Goal: Information Seeking & Learning: Learn about a topic

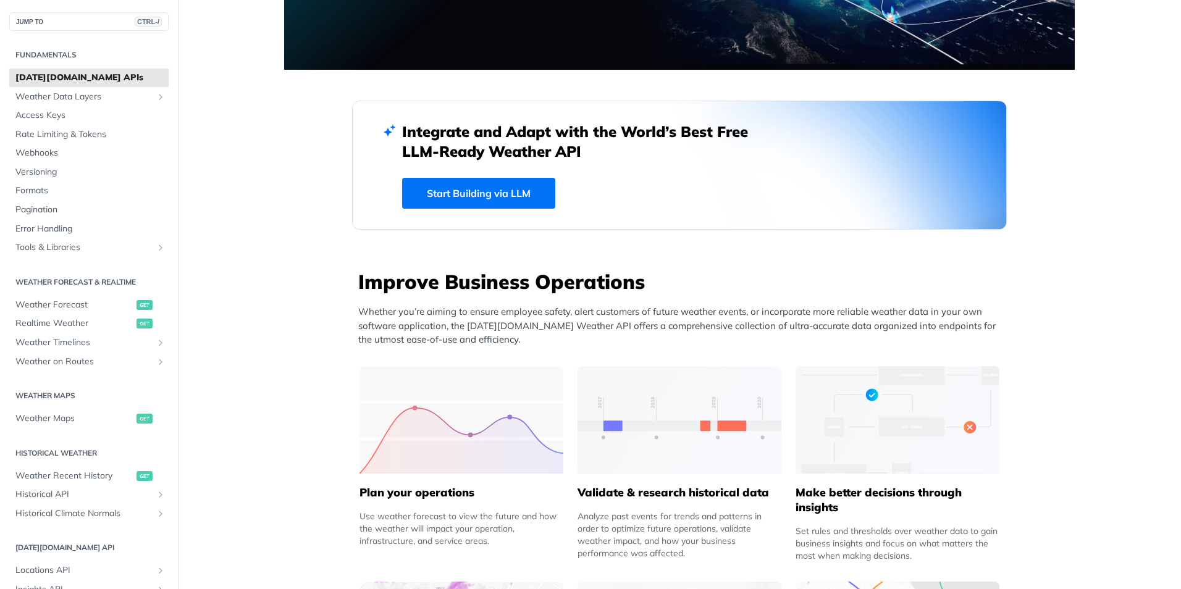
scroll to position [247, 0]
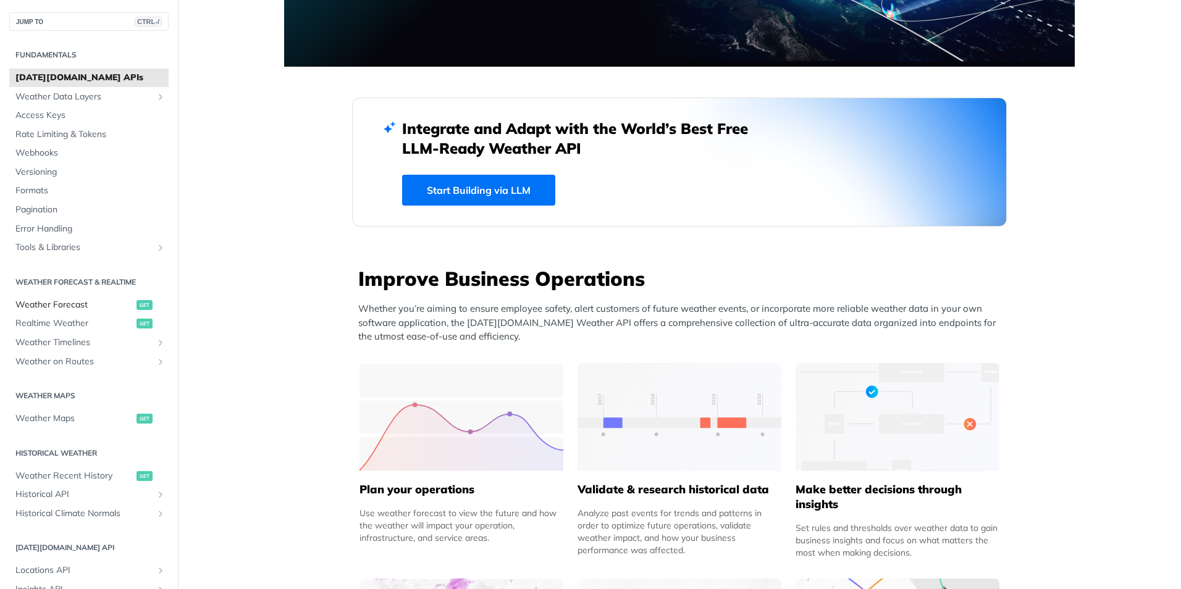
click at [83, 303] on span "Weather Forecast" at bounding box center [74, 305] width 118 height 12
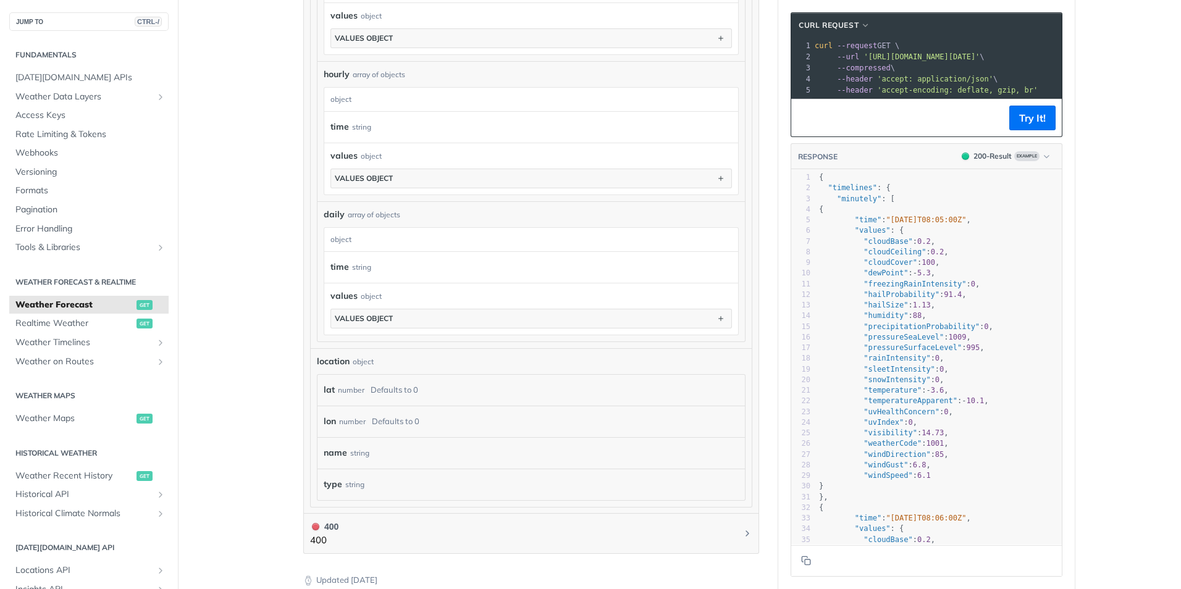
scroll to position [845, 0]
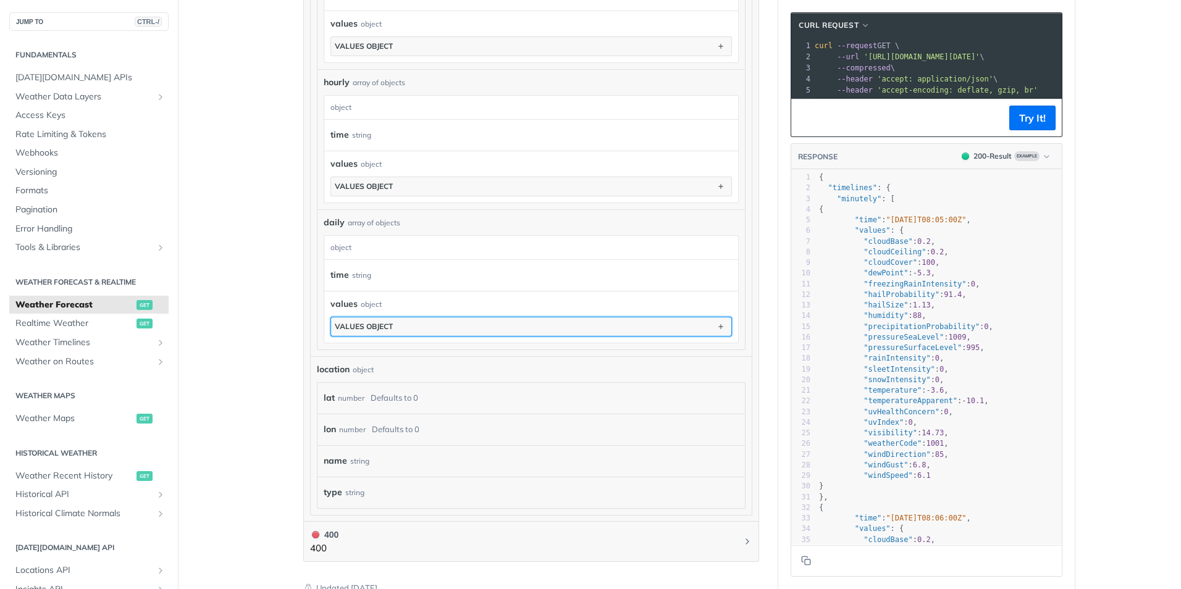
click at [412, 327] on button "values object" at bounding box center [531, 326] width 400 height 19
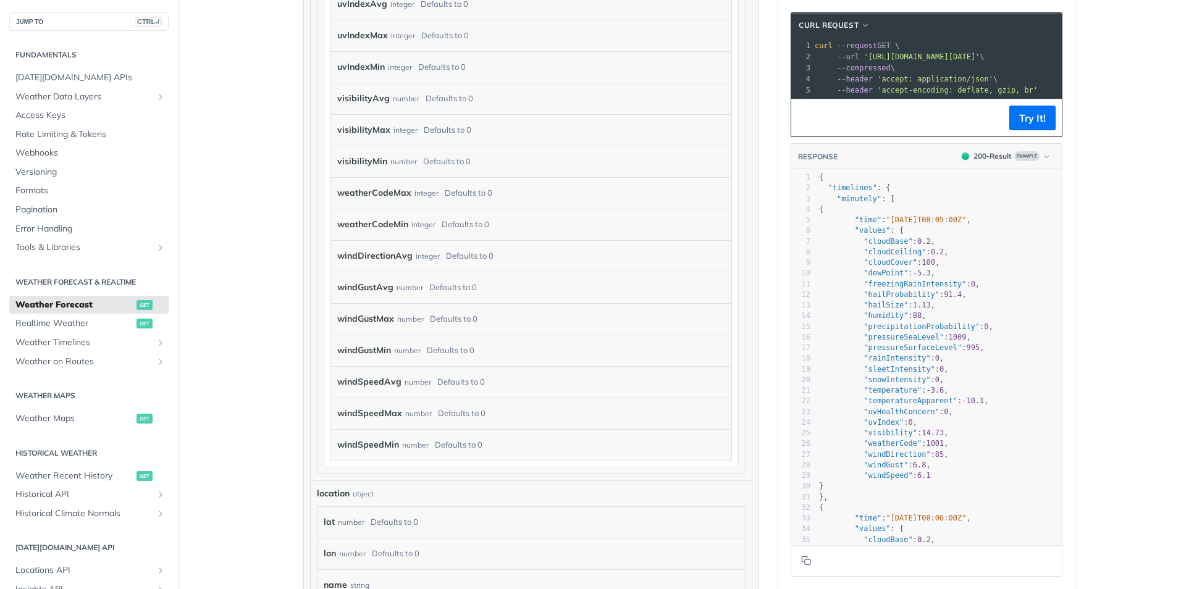
scroll to position [4118, 0]
click at [45, 320] on span "Realtime Weather" at bounding box center [74, 323] width 118 height 12
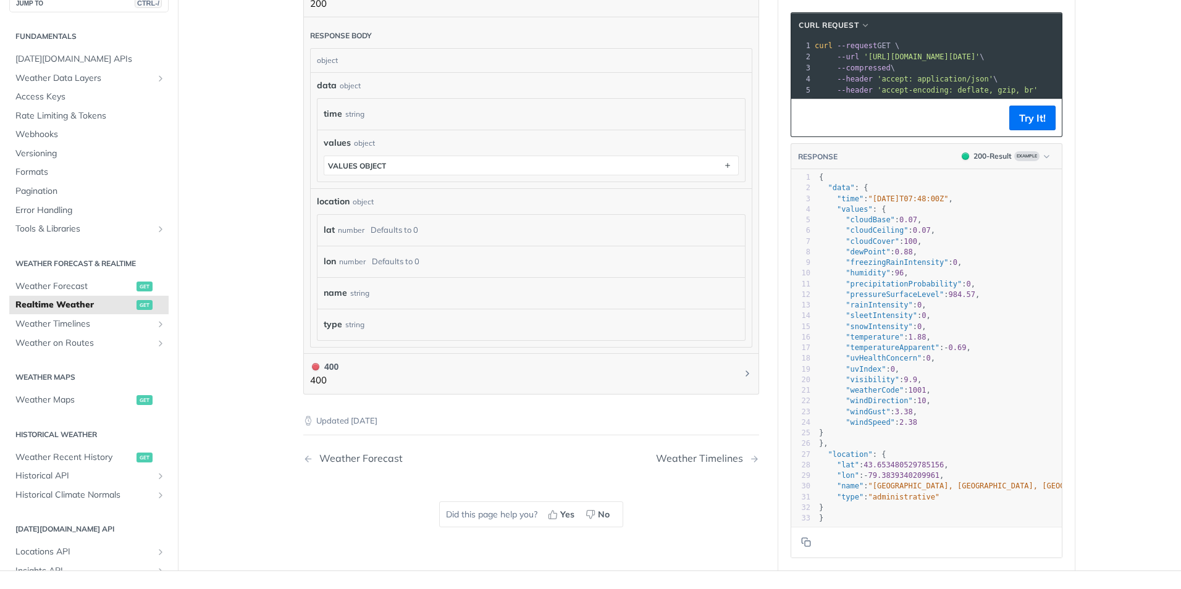
scroll to position [617, 0]
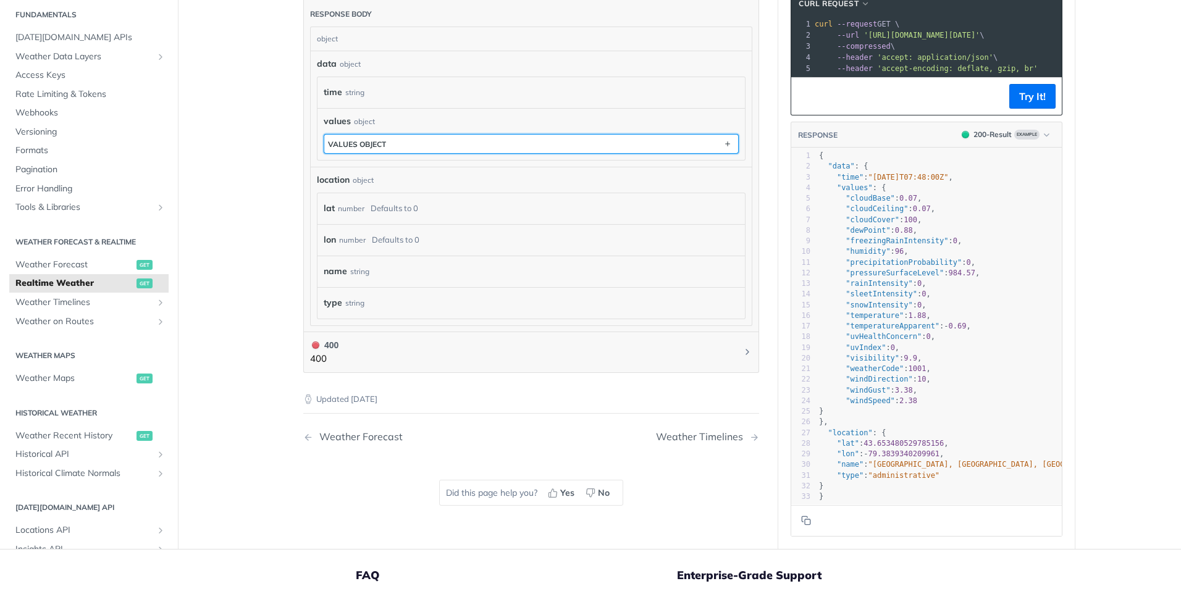
click at [506, 136] on button "values object" at bounding box center [531, 144] width 414 height 19
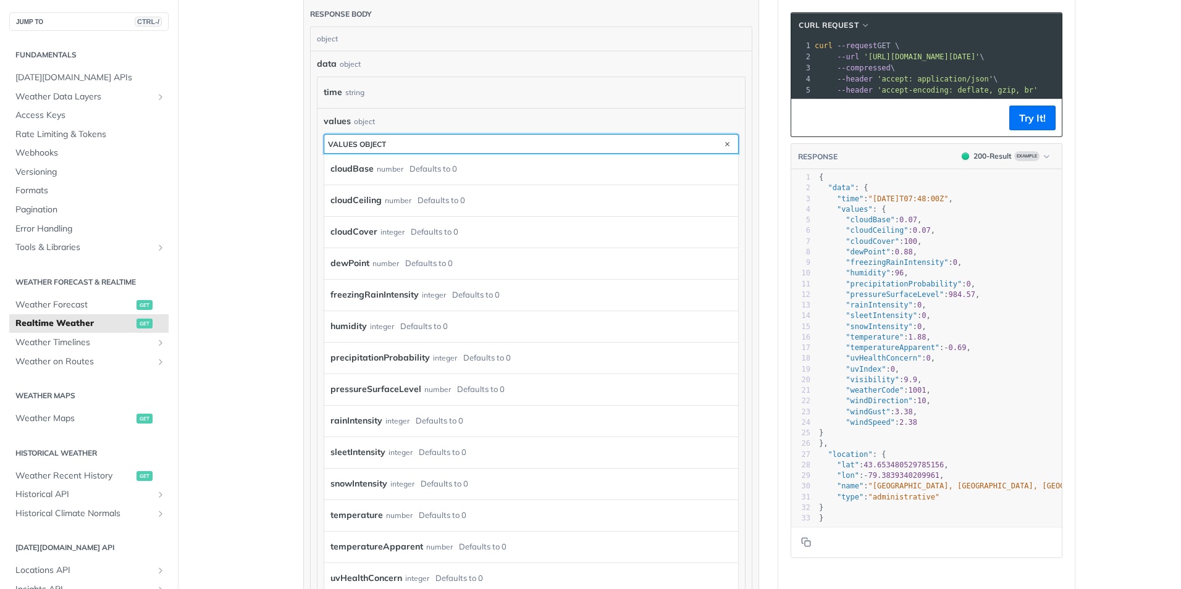
click at [543, 149] on button "values object" at bounding box center [531, 144] width 414 height 19
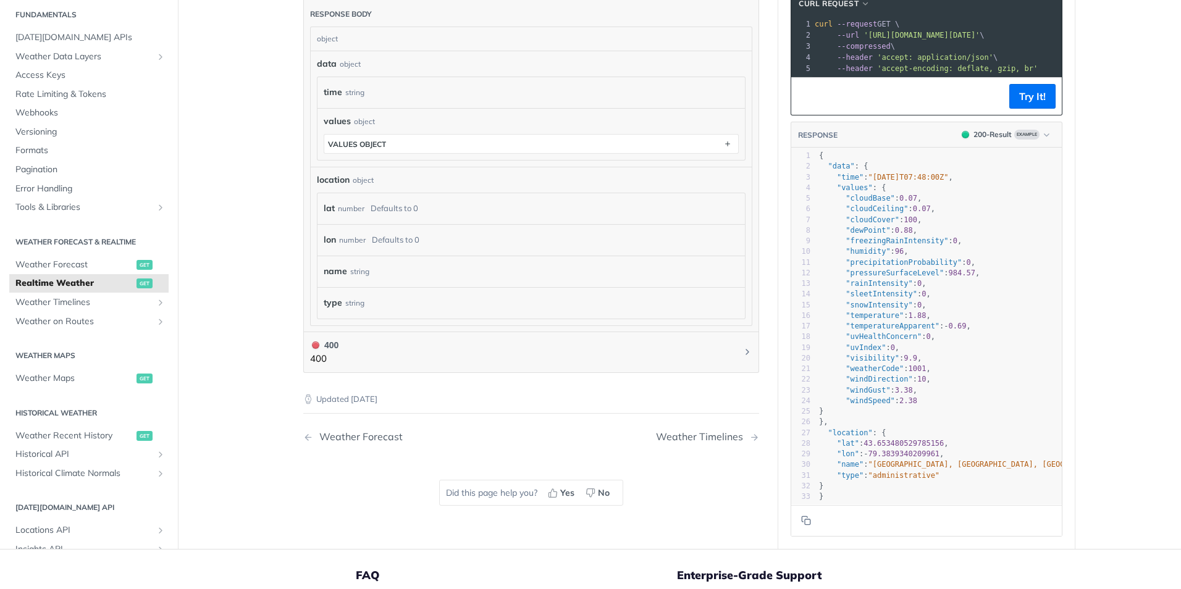
click at [346, 305] on div "string" at bounding box center [354, 303] width 19 height 18
click at [99, 302] on span "Weather Timelines" at bounding box center [83, 302] width 137 height 12
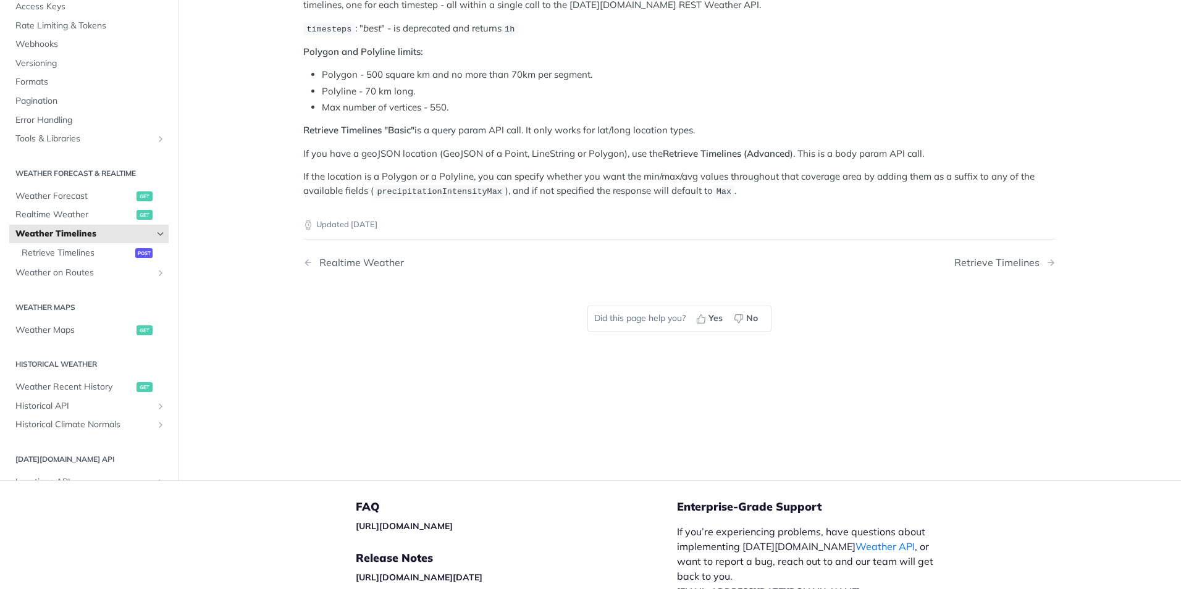
scroll to position [289, 0]
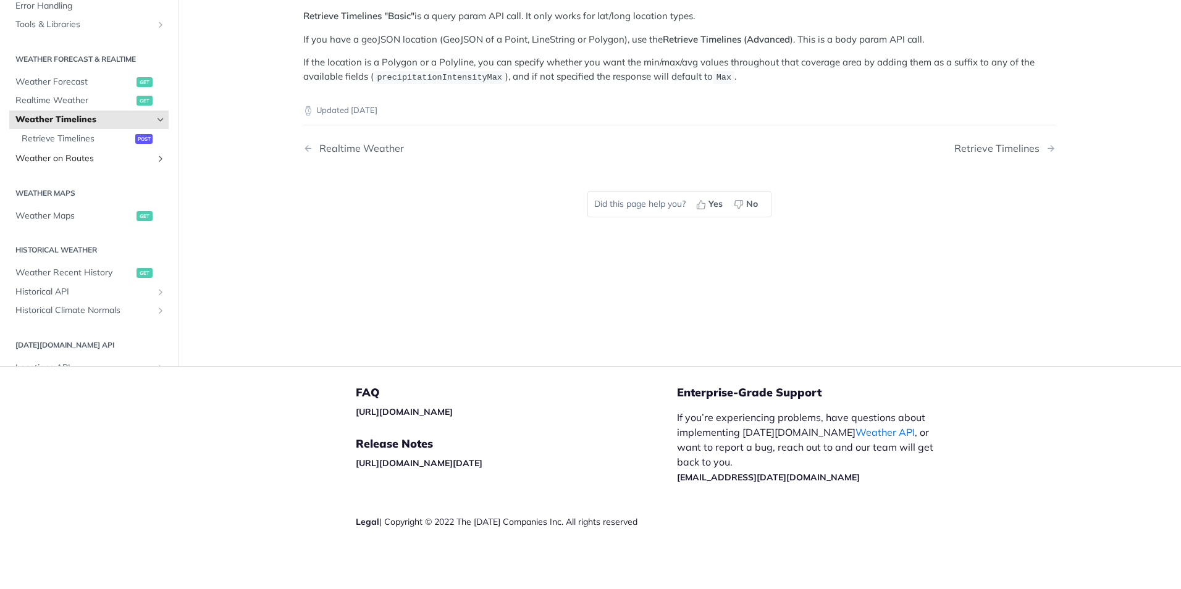
click at [78, 157] on span "Weather on Routes" at bounding box center [83, 159] width 137 height 12
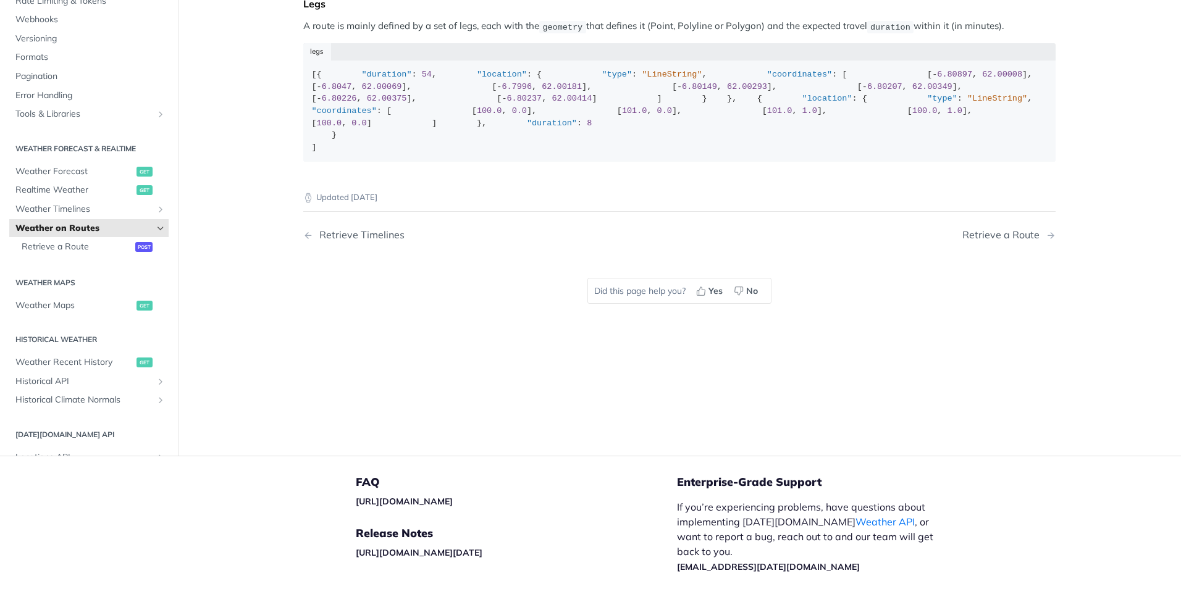
scroll to position [198, 0]
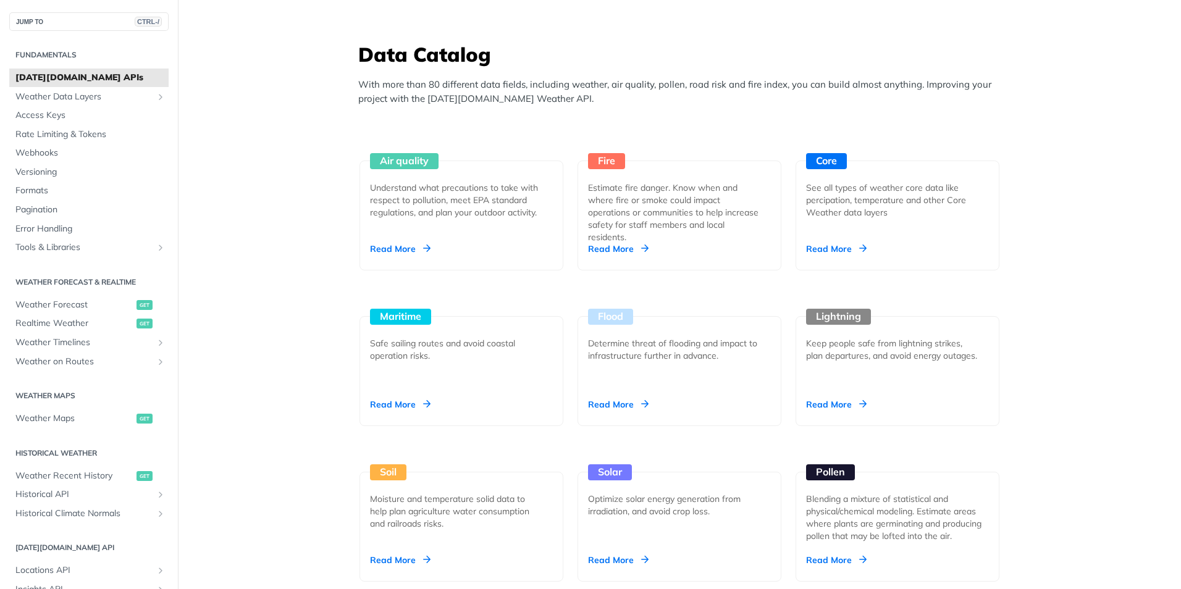
scroll to position [1297, 0]
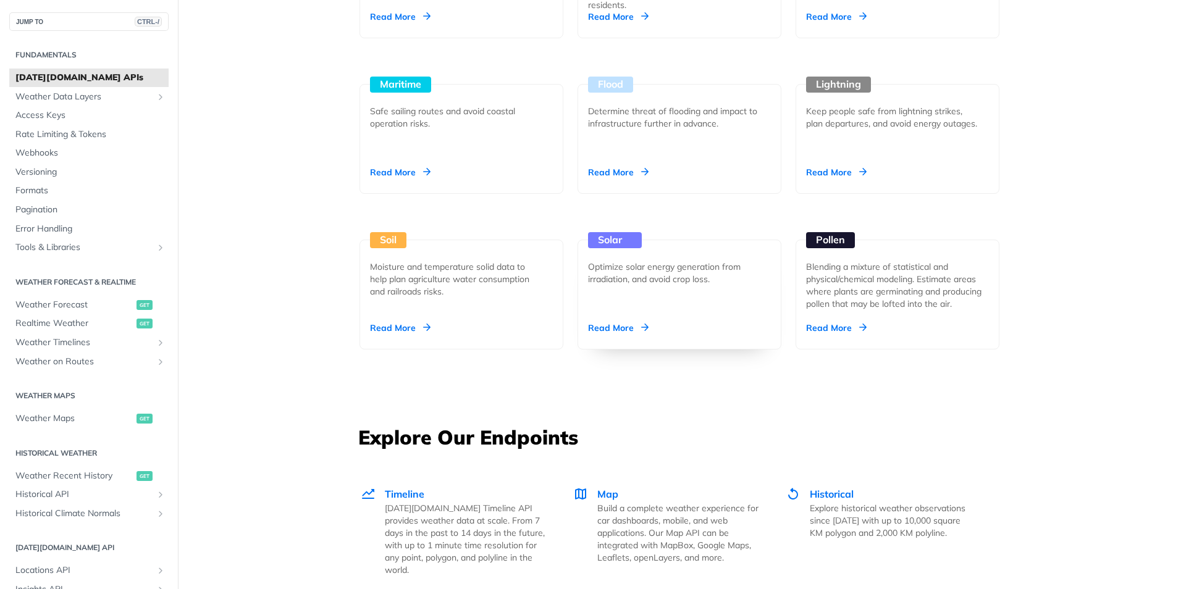
click at [613, 325] on div "Read More" at bounding box center [618, 328] width 61 height 12
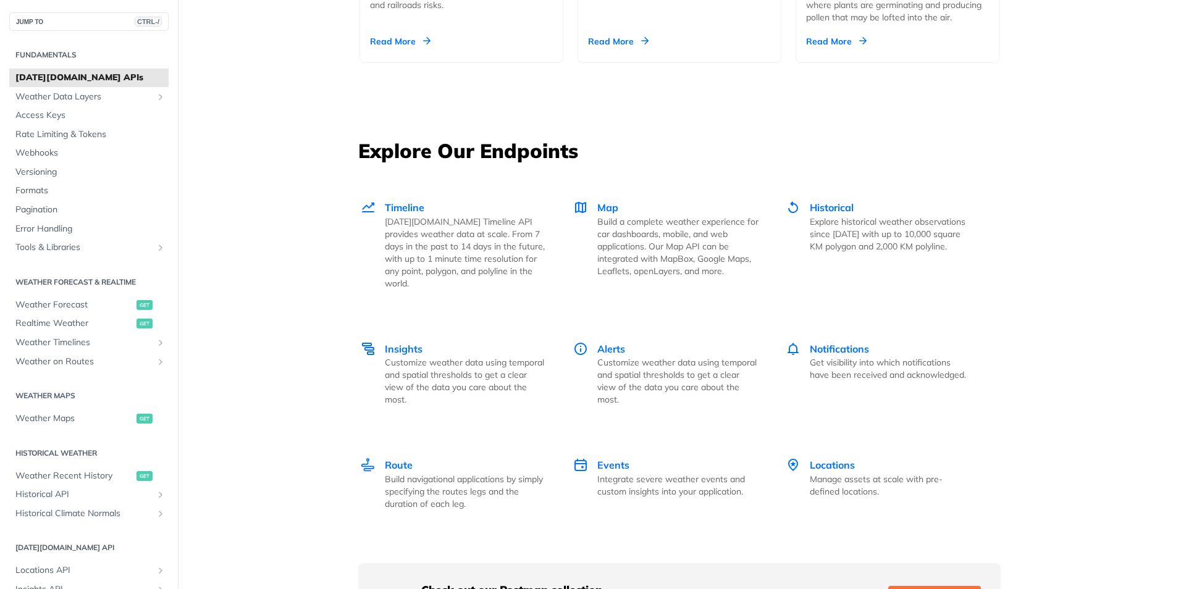
scroll to position [1605, 0]
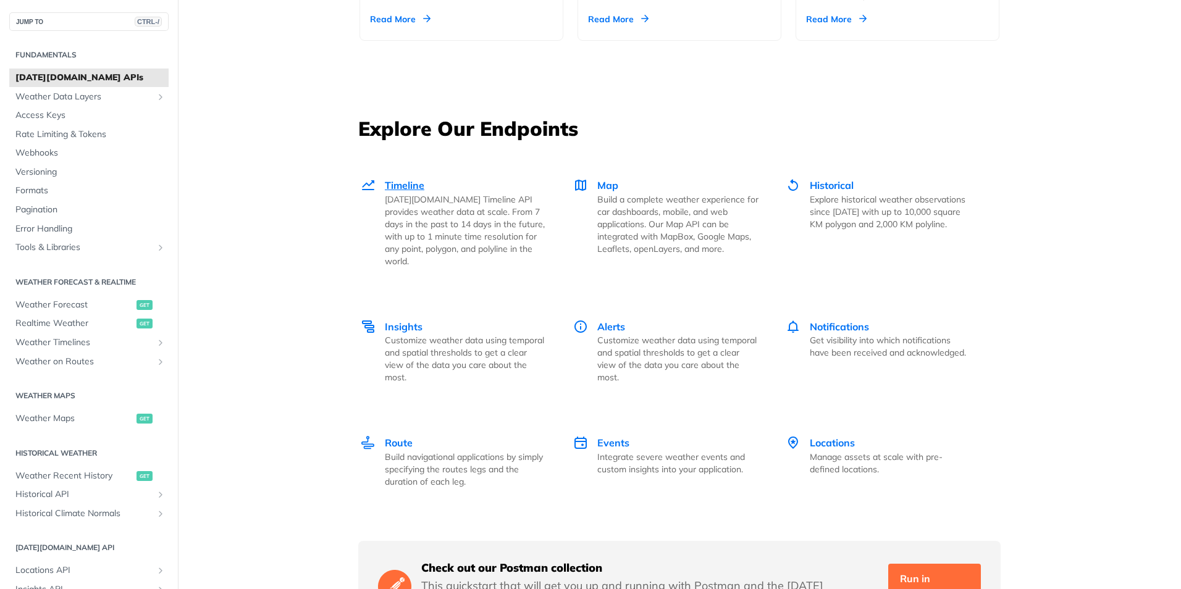
click at [483, 233] on p "Tomorrow.io Timeline API provides weather data at scale. From 7 days in the pas…" at bounding box center [465, 230] width 161 height 74
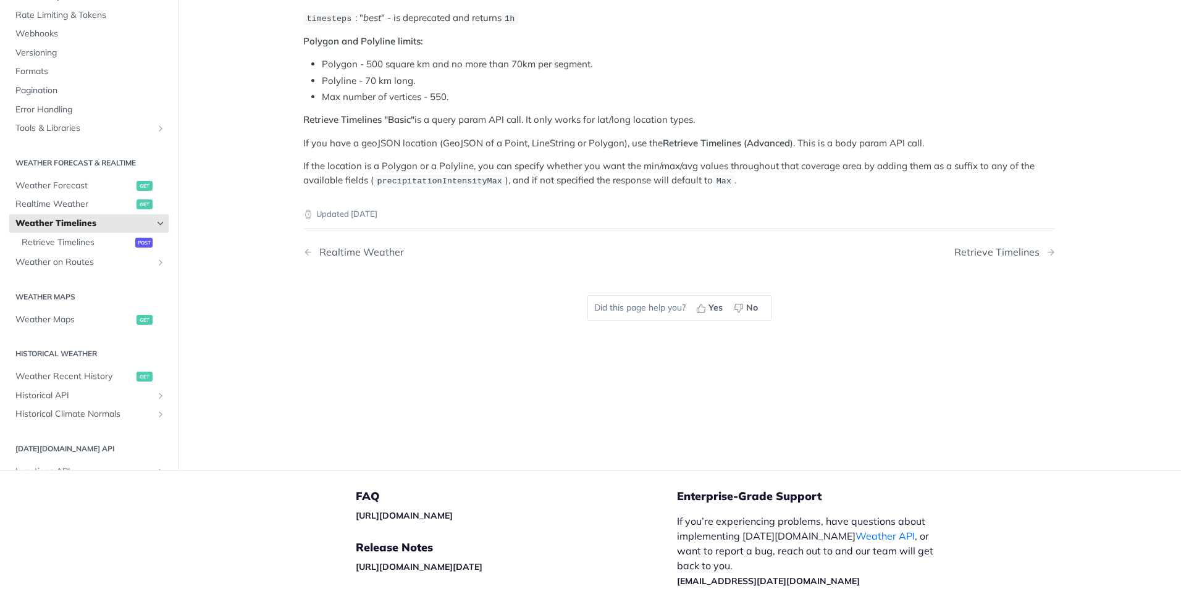
scroll to position [62, 0]
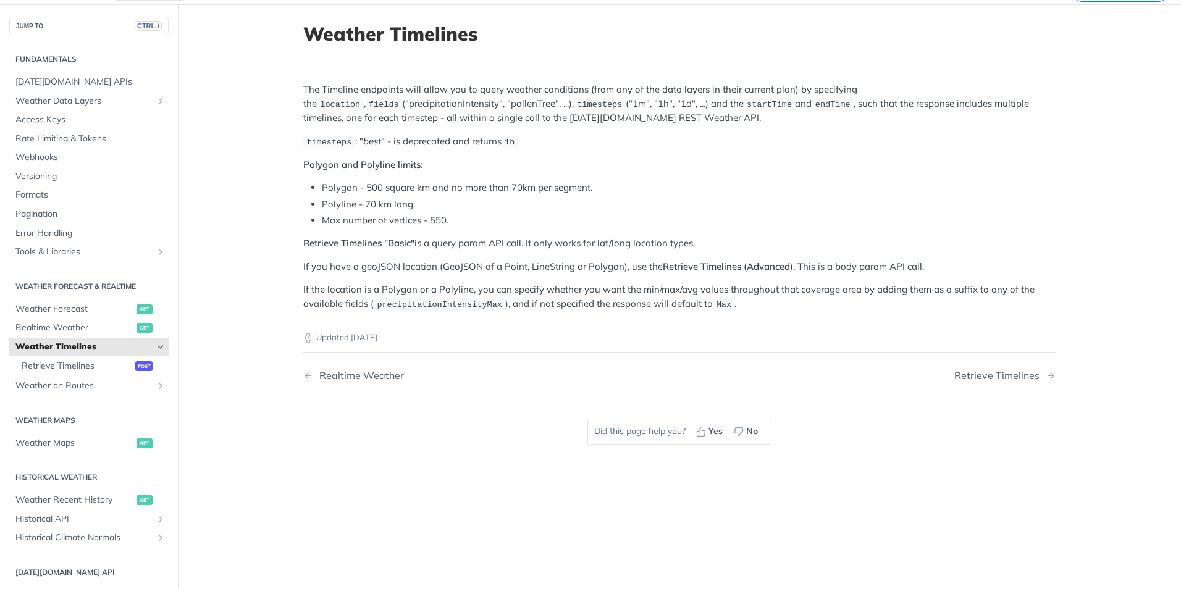
click at [746, 106] on span "startTime" at bounding box center [768, 104] width 45 height 9
copy p "startTime"
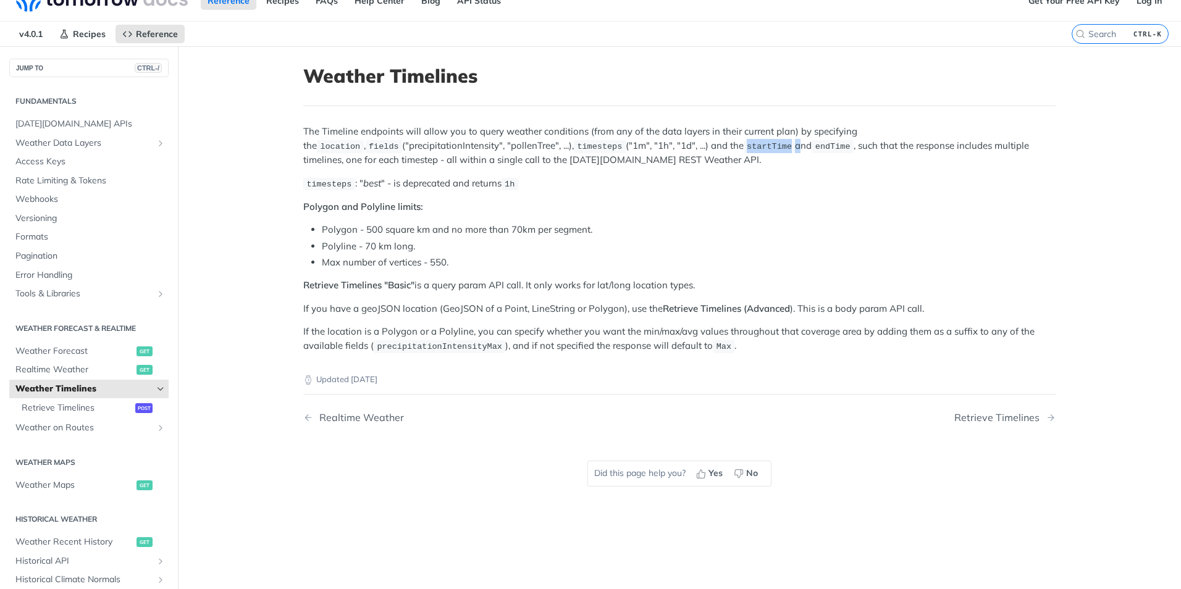
scroll to position [0, 0]
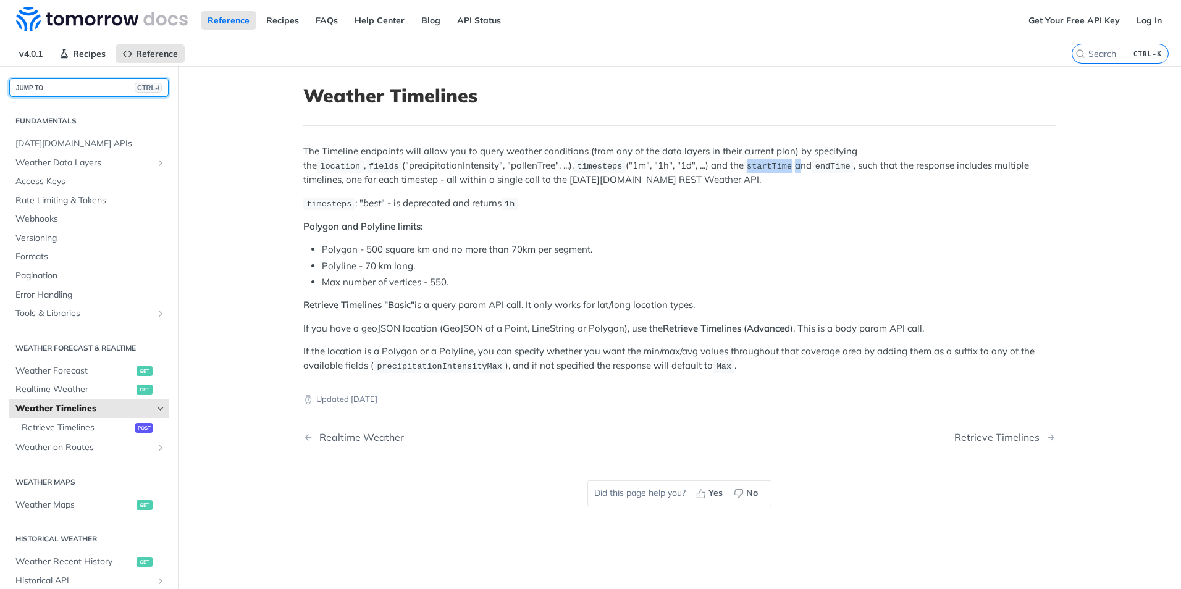
click at [67, 82] on button "JUMP TO CTRL-/" at bounding box center [88, 87] width 159 height 19
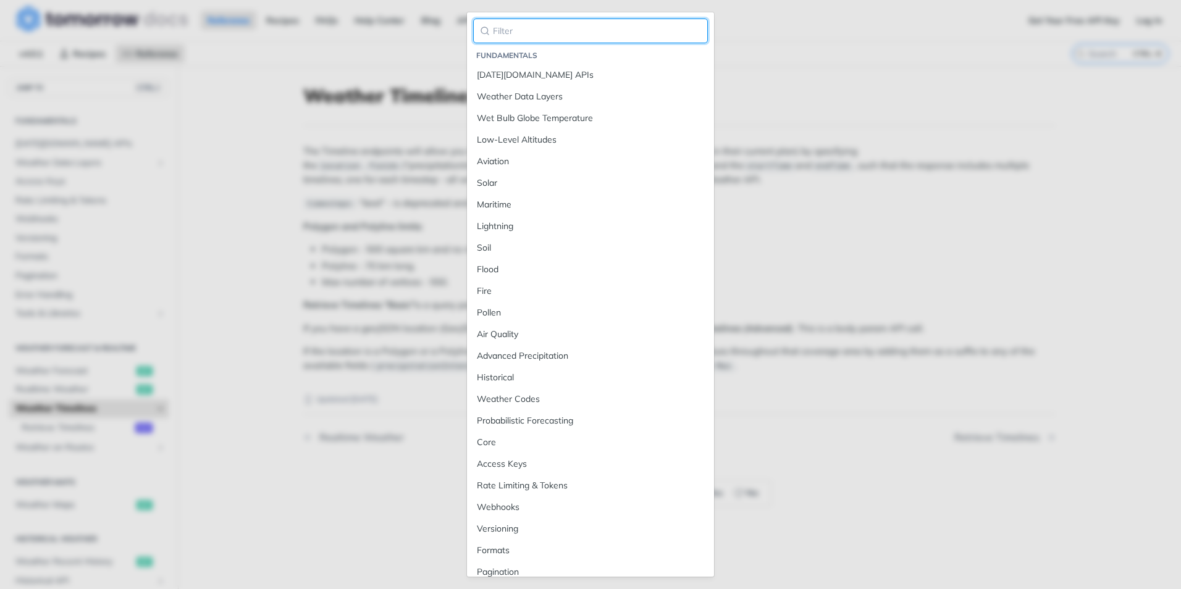
paste input "startTime"
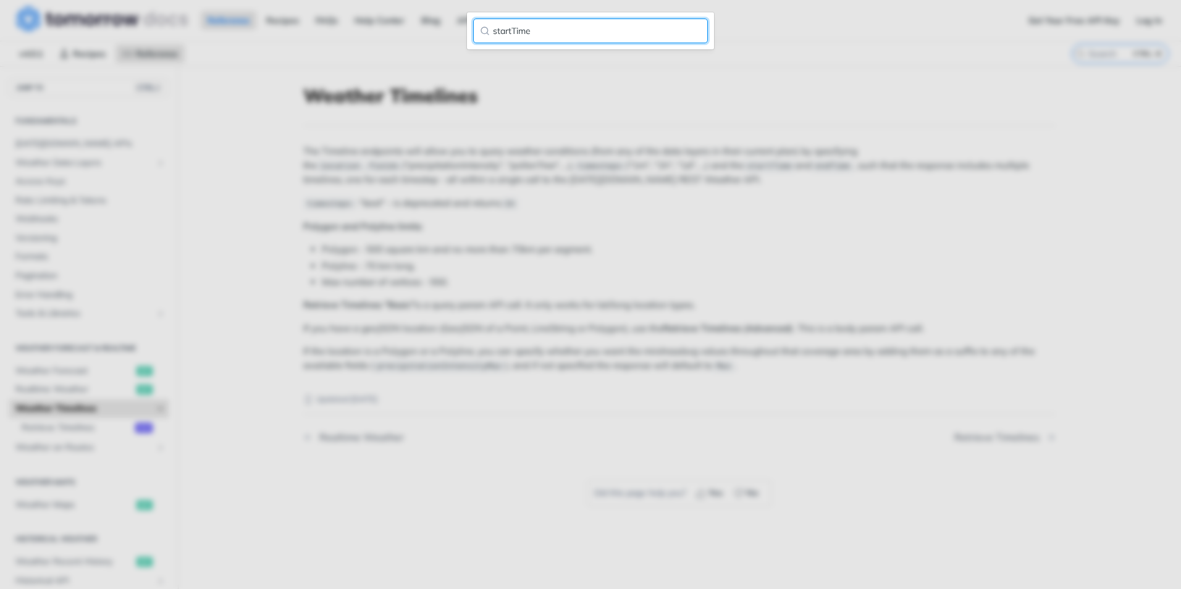
type input "startTime"
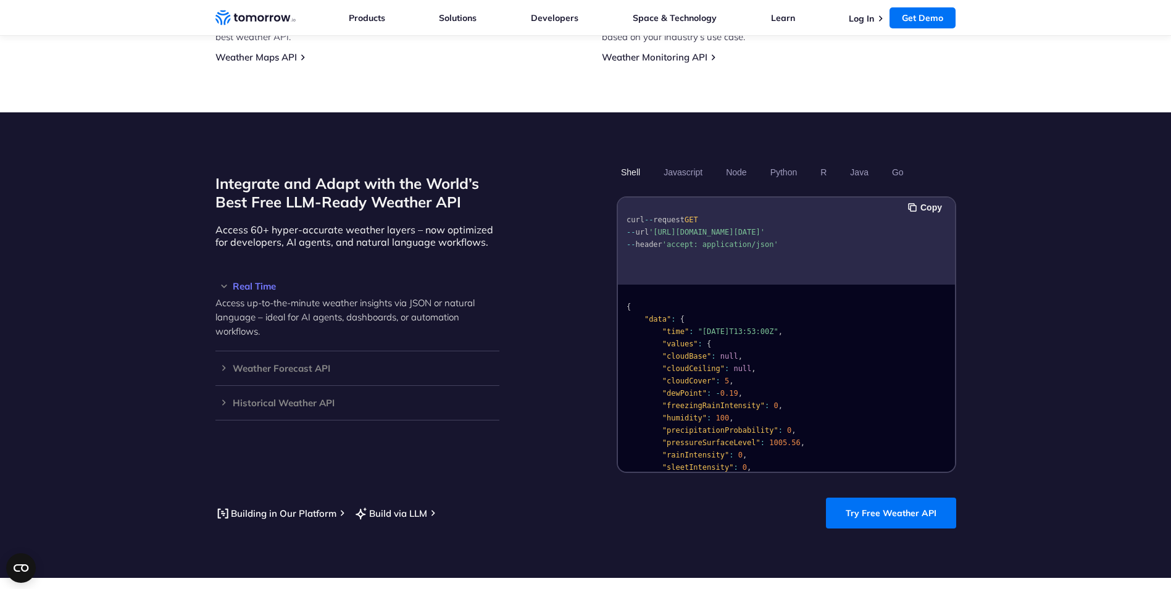
scroll to position [1050, 0]
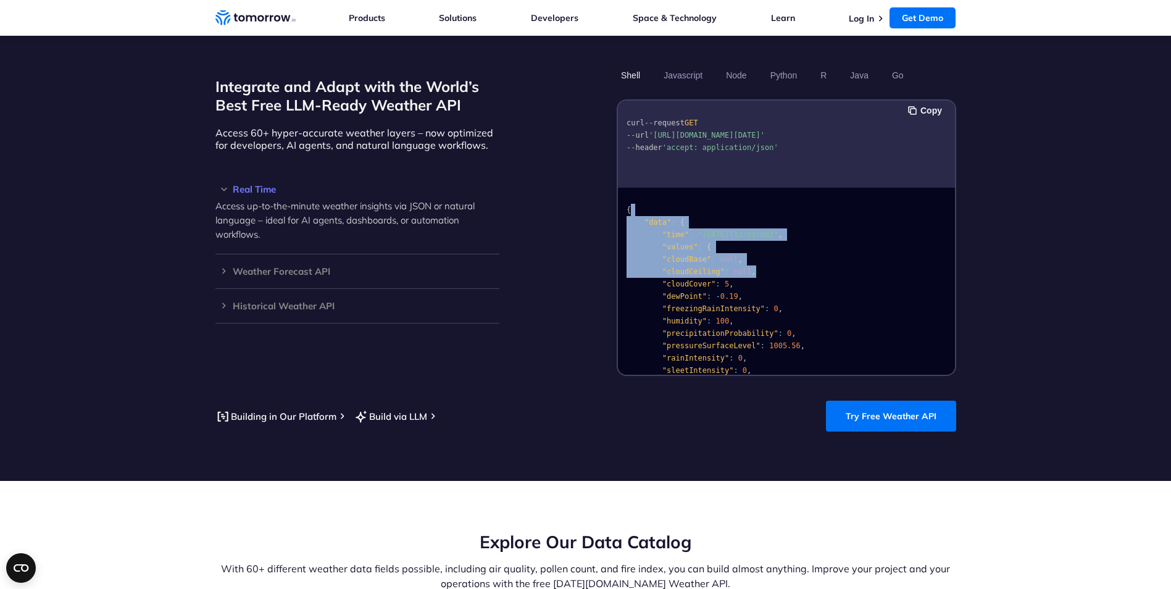
drag, startPoint x: 955, startPoint y: 198, endPoint x: 954, endPoint y: 257, distance: 59.3
click at [954, 257] on div "Copy curl -- request GET -- url '[URL][DOMAIN_NAME][DATE]' -- header 'accept: a…" at bounding box center [787, 237] width 340 height 277
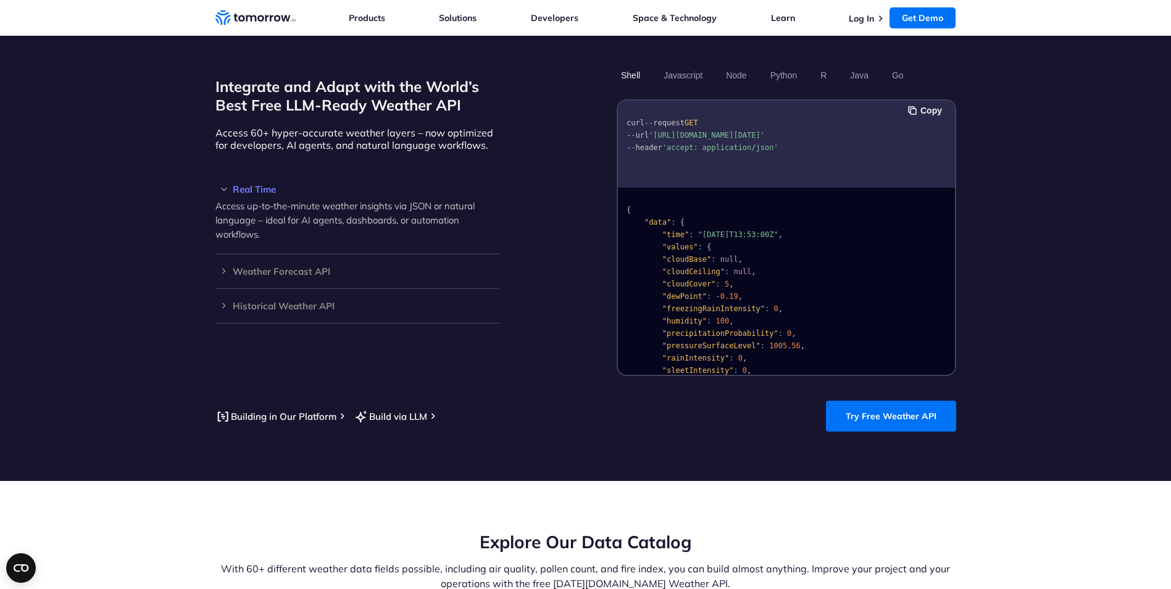
drag, startPoint x: 954, startPoint y: 257, endPoint x: 849, endPoint y: 273, distance: 106.2
click at [849, 273] on pre "{ "data" : { "time" : "[DATE]T13:53:00Z" , "values" : { "cloudBase" : null , "c…" at bounding box center [786, 411] width 337 height 440
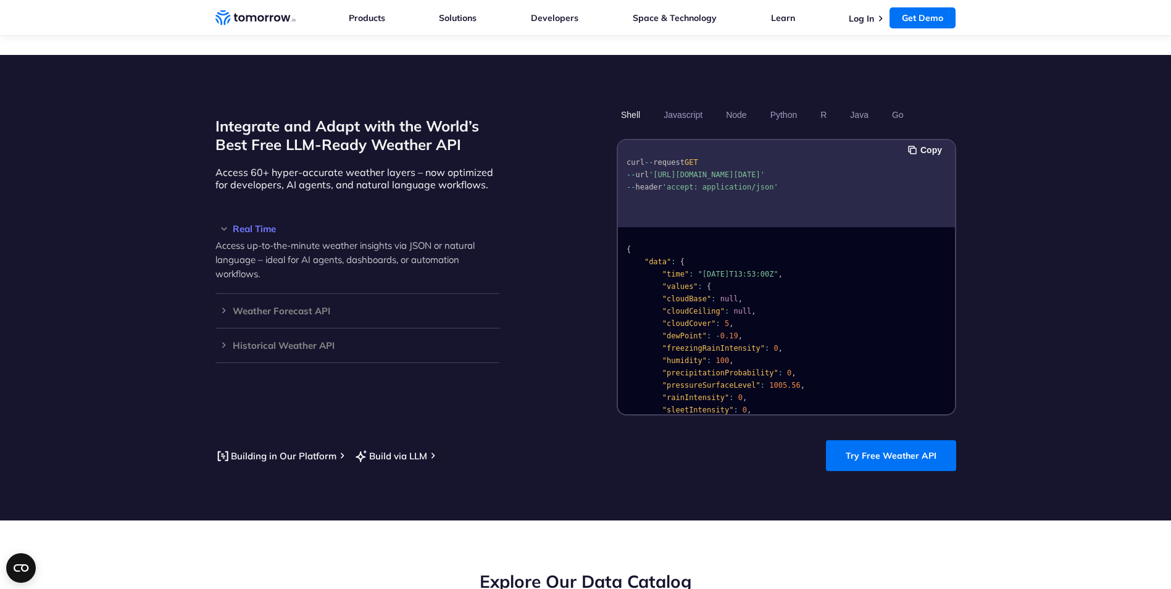
scroll to position [989, 0]
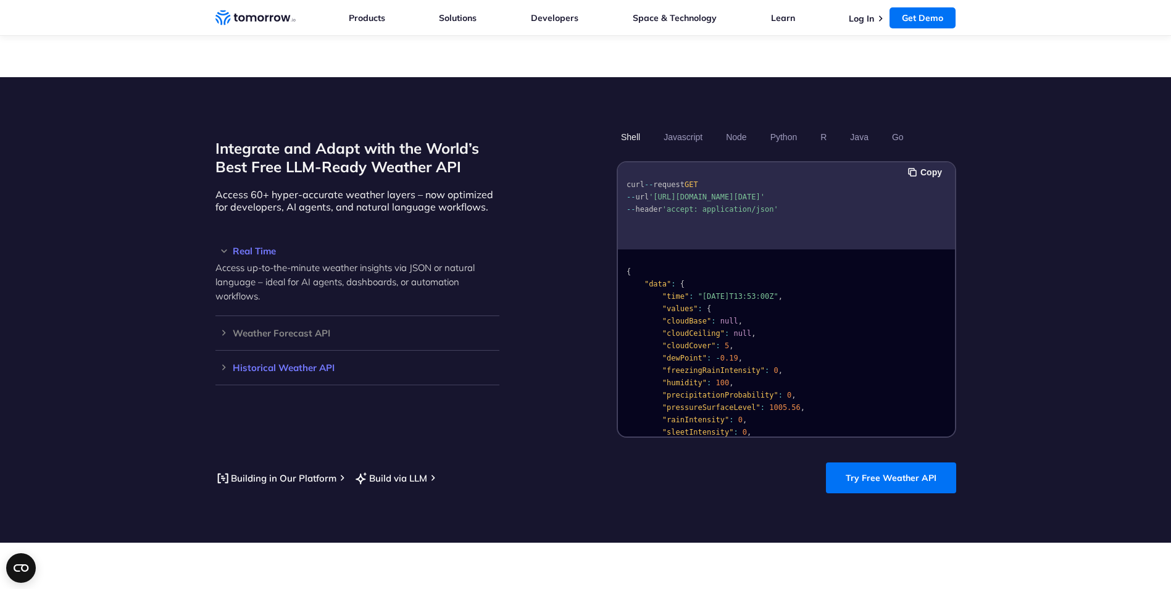
click at [266, 363] on h3 "Historical Weather API" at bounding box center [357, 367] width 284 height 9
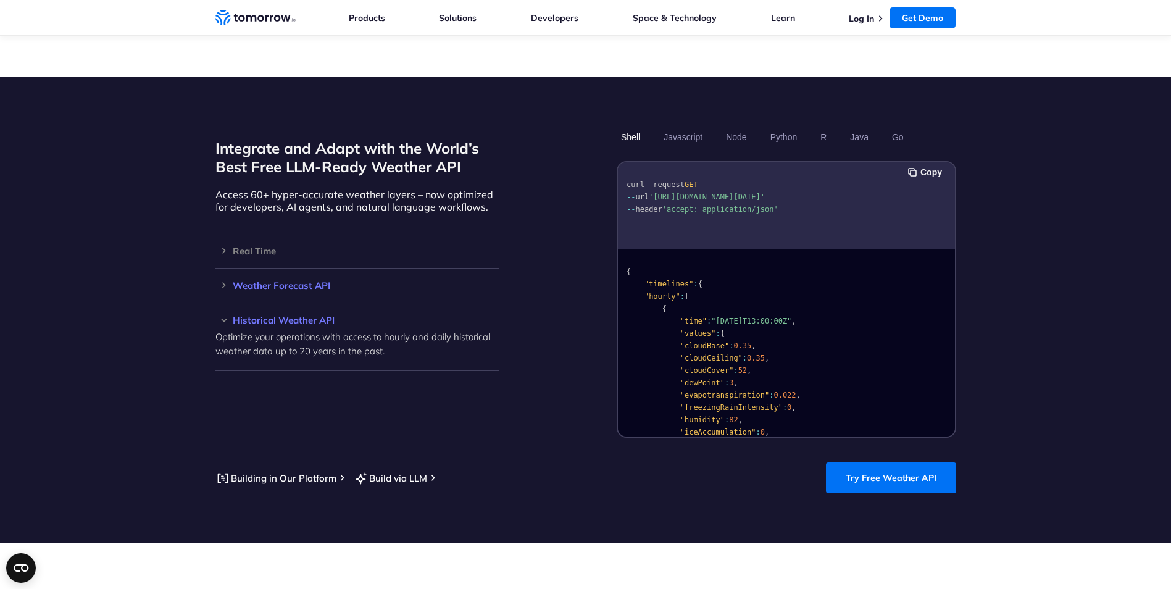
click at [288, 281] on h3 "Weather Forecast API" at bounding box center [357, 285] width 284 height 9
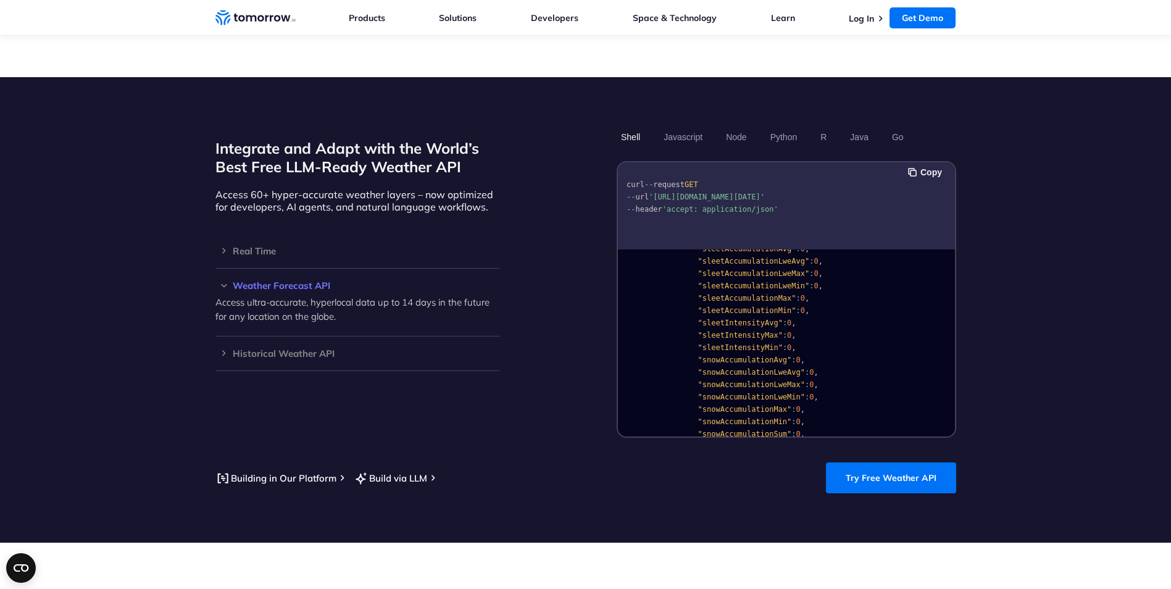
scroll to position [1482, 0]
click at [669, 127] on button "Javascript" at bounding box center [683, 137] width 48 height 21
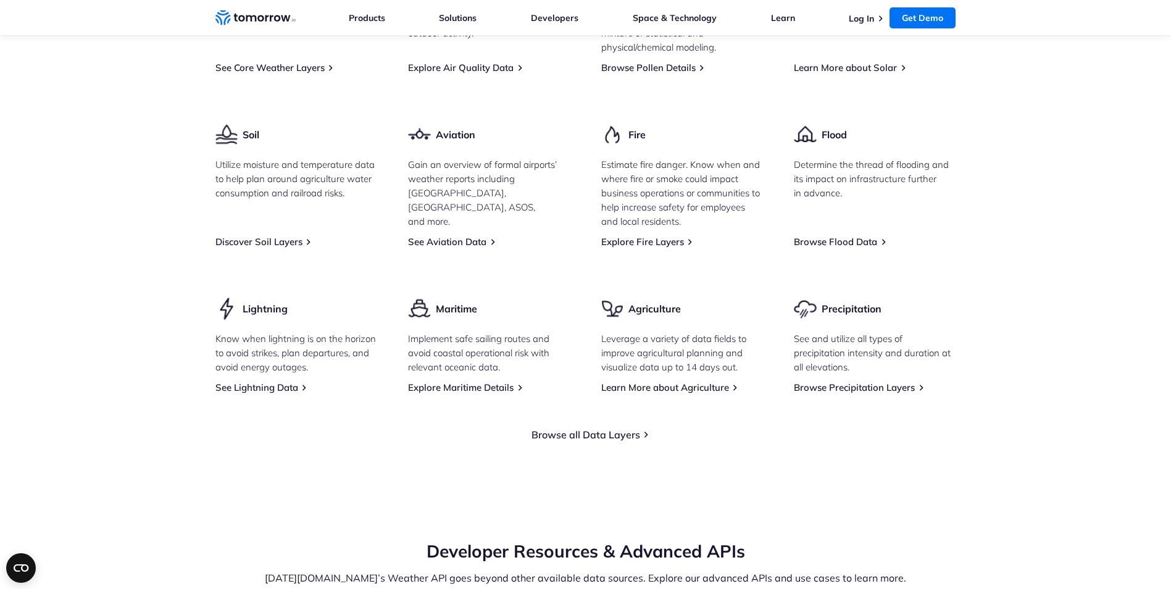
scroll to position [1791, 0]
